Goal: Navigation & Orientation: Find specific page/section

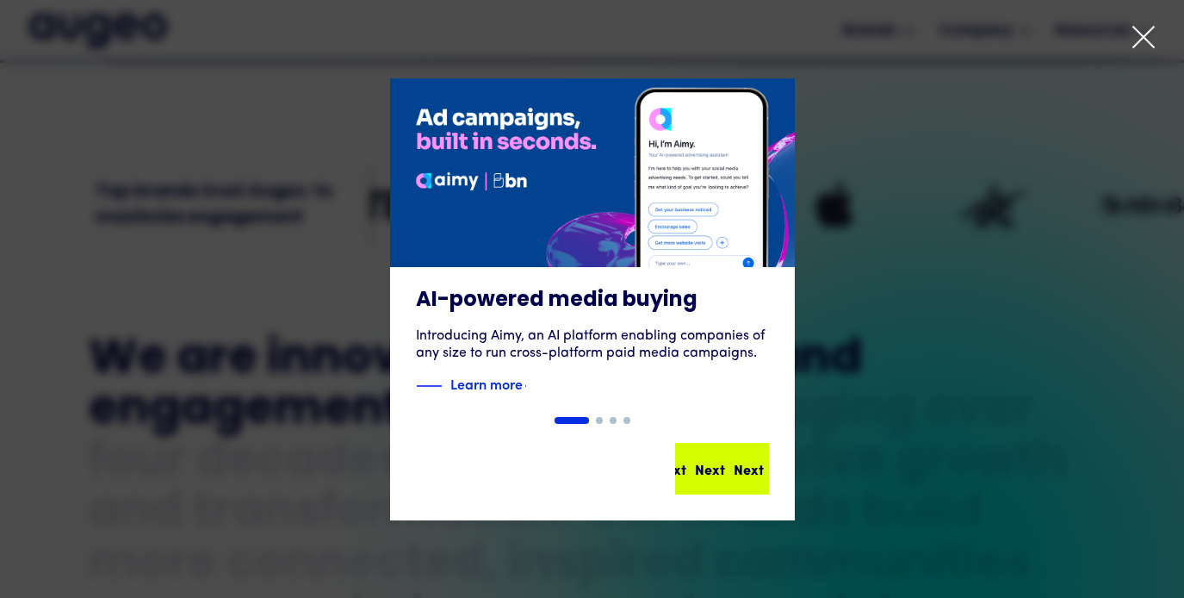
scroll to position [518, 0]
click at [723, 476] on div "Next Next Next Next" at bounding box center [729, 468] width 155 height 21
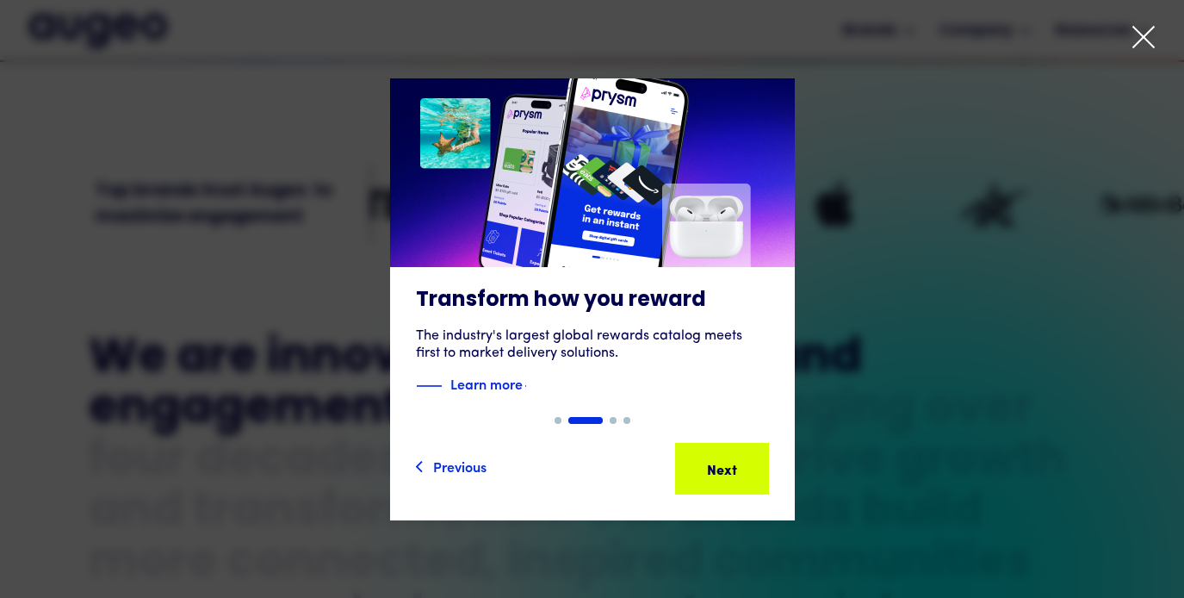
click at [734, 476] on div "Next" at bounding box center [749, 468] width 30 height 21
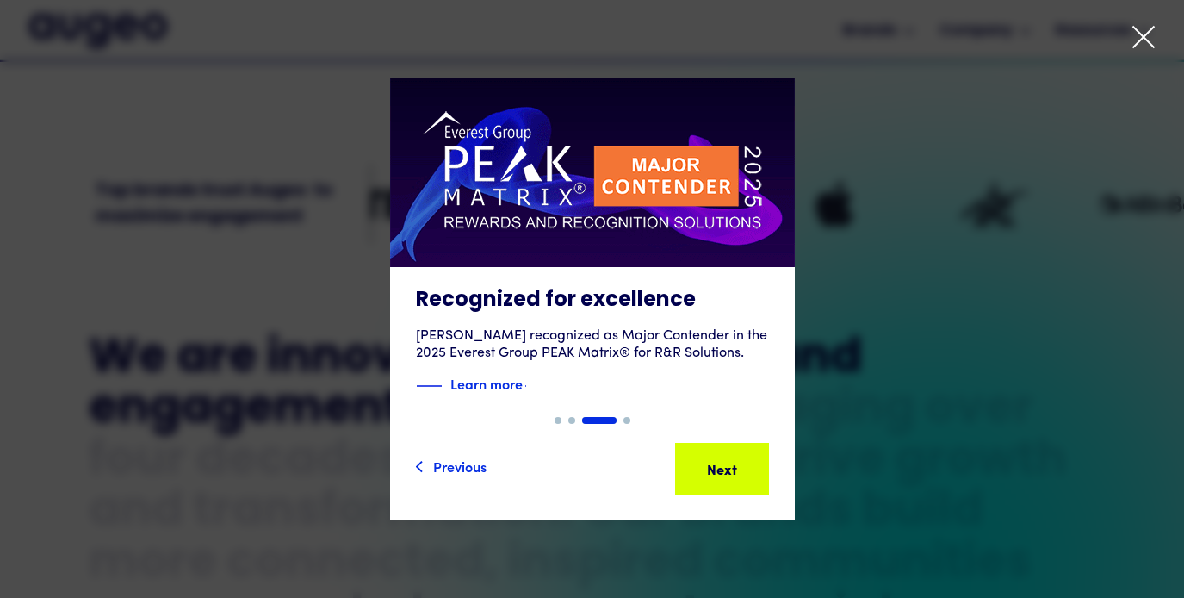
click at [734, 476] on div "Next" at bounding box center [749, 468] width 30 height 21
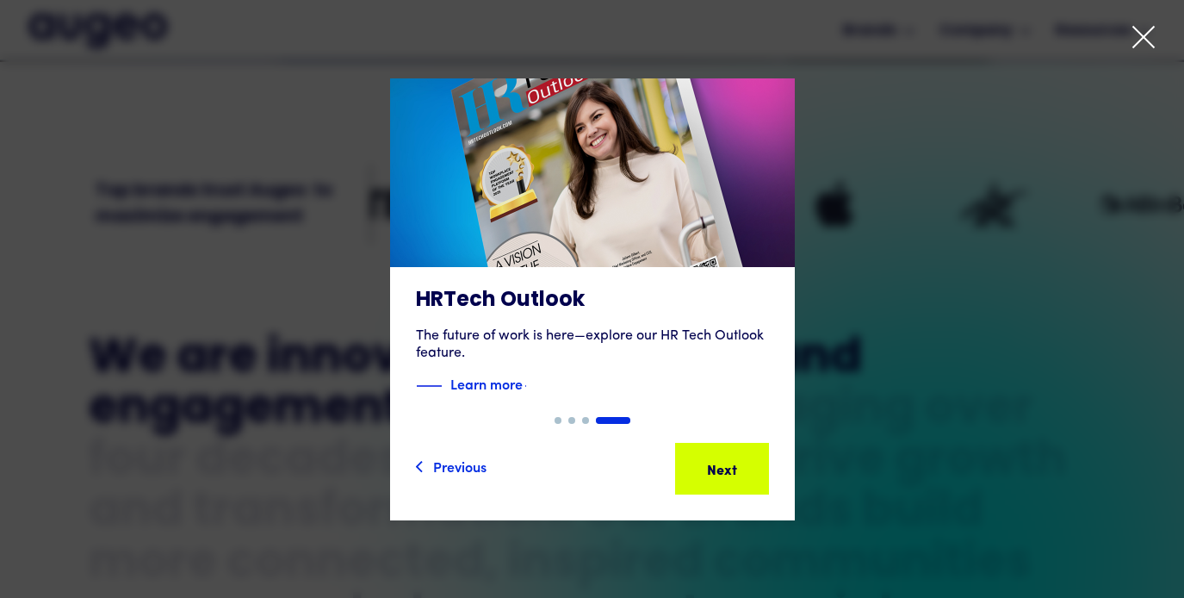
click at [734, 476] on div "Next" at bounding box center [749, 468] width 30 height 21
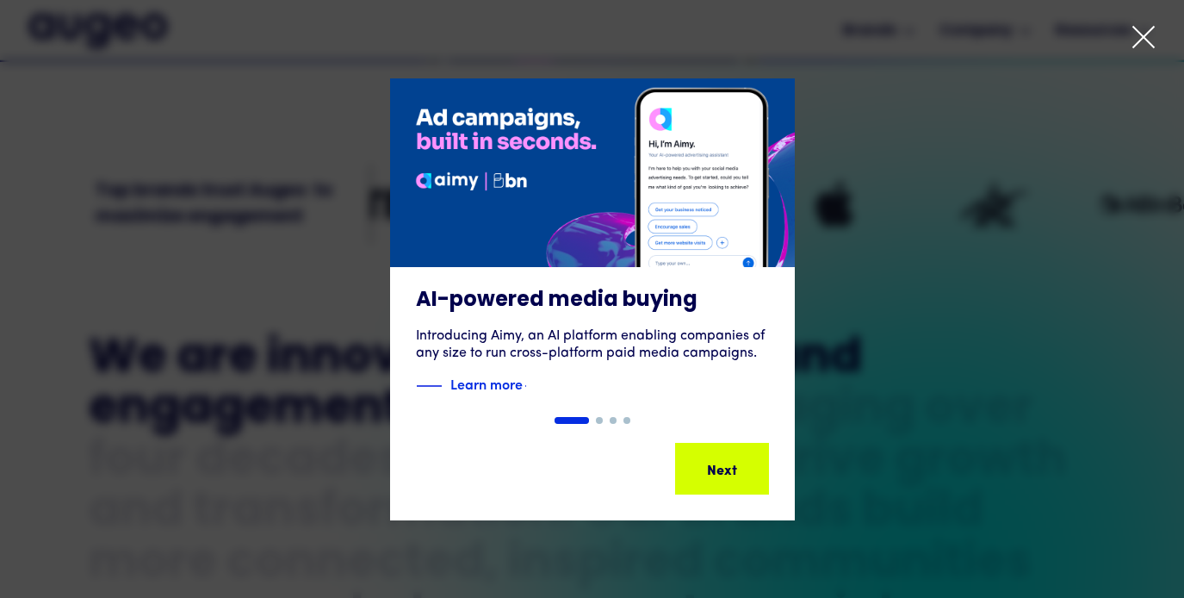
click at [1139, 34] on icon at bounding box center [1144, 37] width 26 height 26
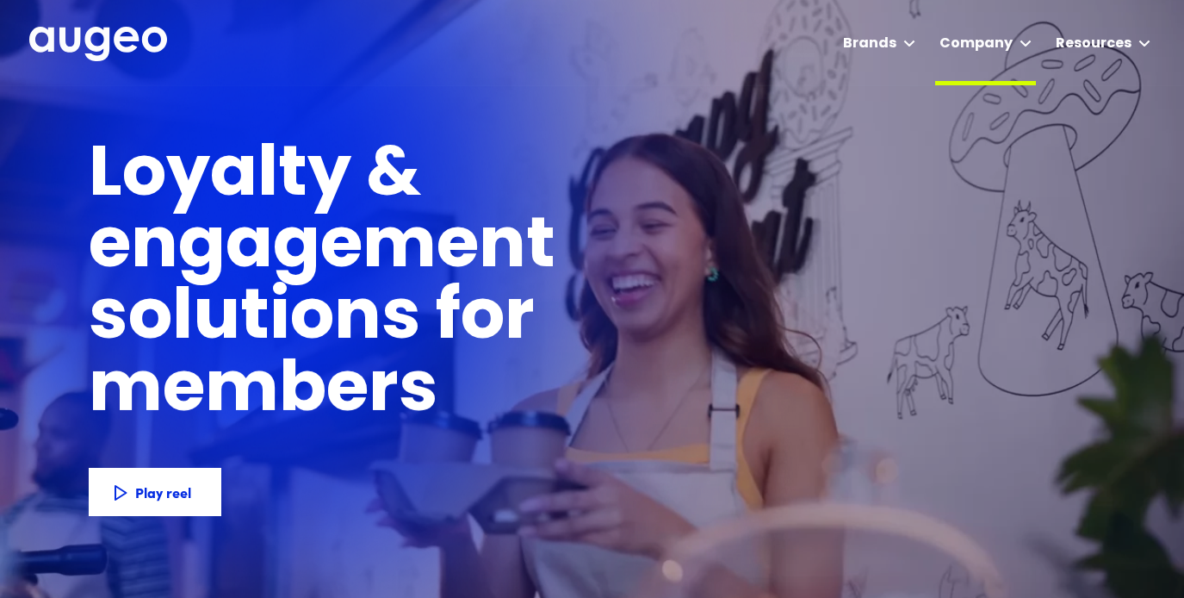
scroll to position [0, 0]
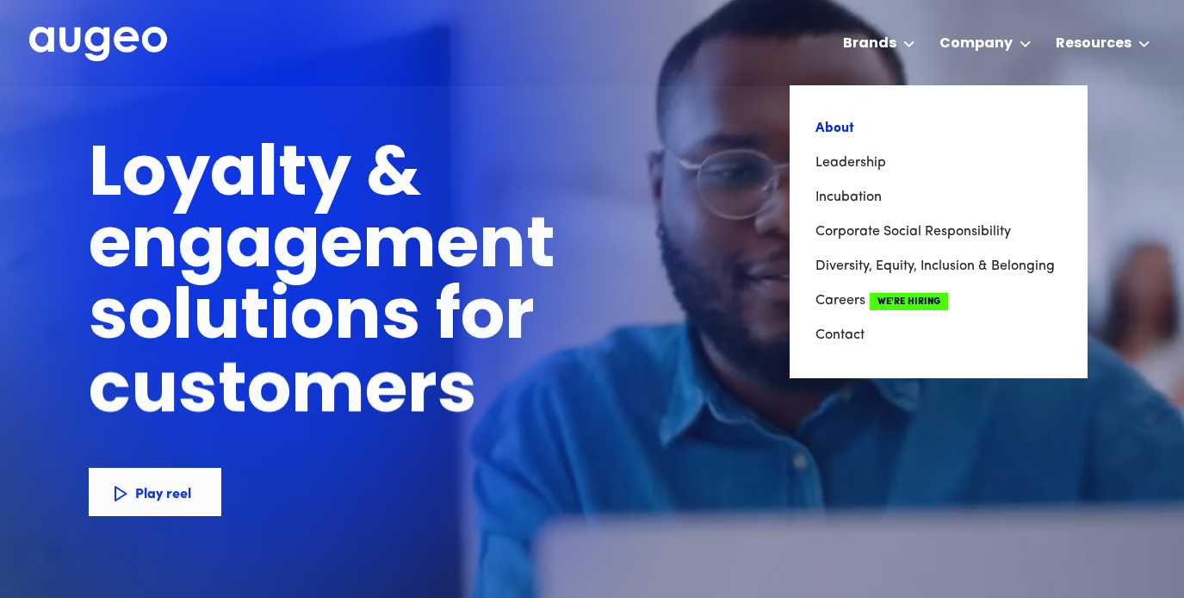
click at [851, 121] on link "About" at bounding box center [939, 128] width 246 height 34
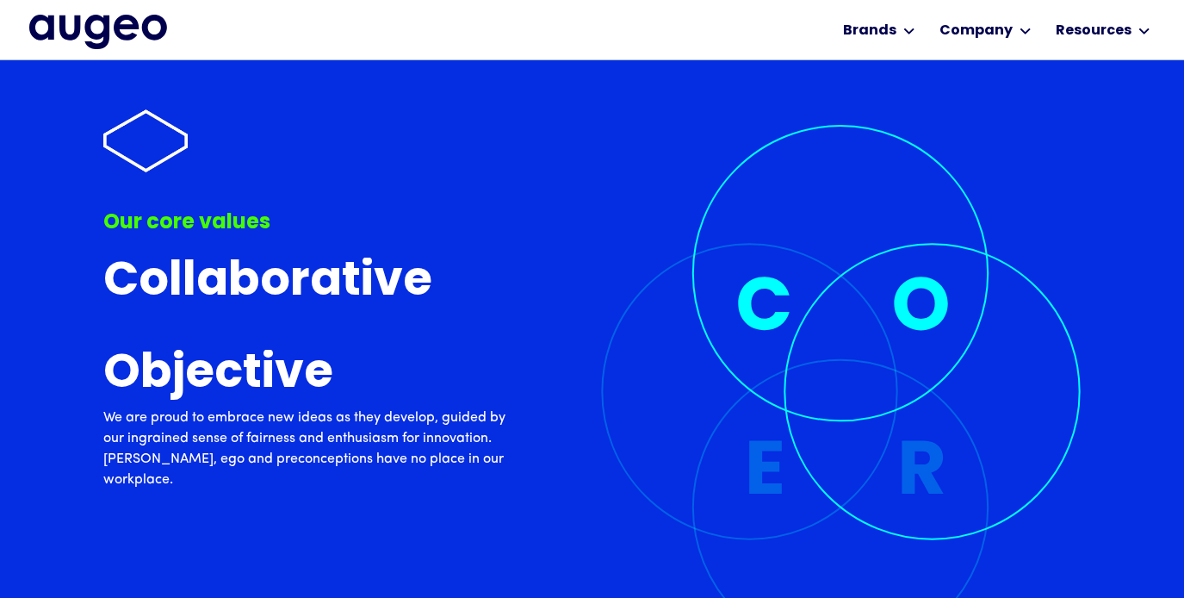
scroll to position [4467, 0]
